Goal: Complete application form

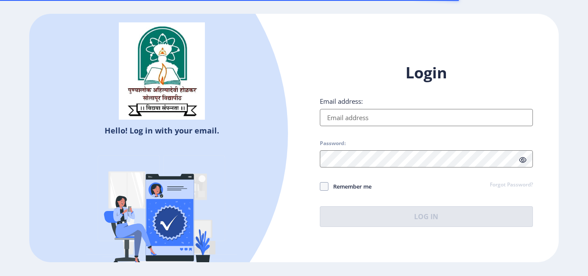
type input "[EMAIL_ADDRESS][DOMAIN_NAME]"
click at [337, 189] on span "Remember me" at bounding box center [349, 186] width 43 height 10
click at [320, 187] on input "Remember me" at bounding box center [320, 186] width 0 height 0
checkbox input "true"
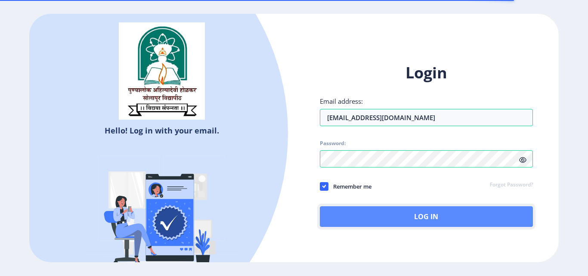
click at [371, 219] on button "Log In" at bounding box center [426, 216] width 213 height 21
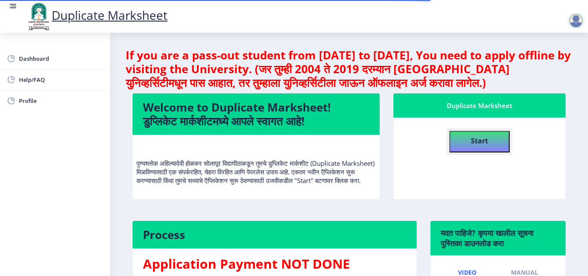
click at [482, 146] on h4 "Start" at bounding box center [479, 139] width 17 height 15
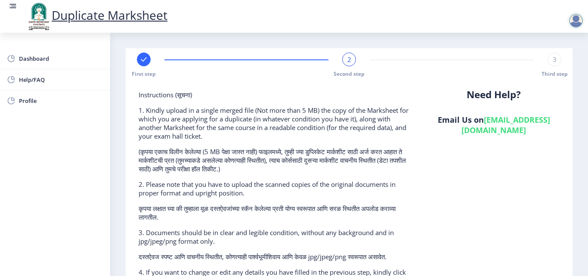
click at [501, 132] on link "[EMAIL_ADDRESS][DOMAIN_NAME]" at bounding box center [505, 124] width 89 height 21
click at [500, 139] on div "Need Help? Email Us on [EMAIL_ADDRESS][DOMAIN_NAME]" at bounding box center [493, 203] width 145 height 226
click at [485, 96] on b "Need Help?" at bounding box center [494, 94] width 54 height 13
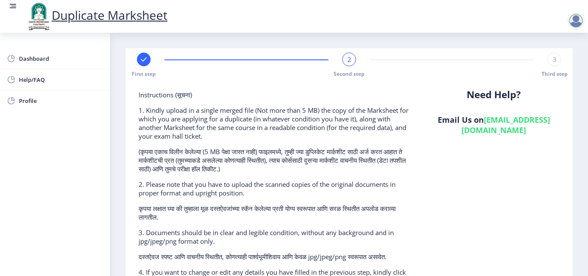
click at [509, 93] on b "Need Help?" at bounding box center [494, 94] width 54 height 13
click at [495, 117] on h6 "Email Us on [EMAIL_ADDRESS][DOMAIN_NAME]" at bounding box center [494, 124] width 132 height 21
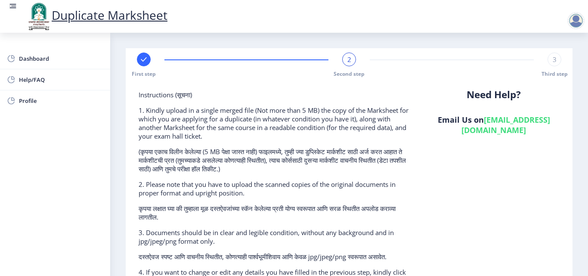
click at [478, 120] on h6 "Email Us on [EMAIL_ADDRESS][DOMAIN_NAME]" at bounding box center [494, 124] width 132 height 21
click at [508, 131] on link "[EMAIL_ADDRESS][DOMAIN_NAME]" at bounding box center [505, 124] width 89 height 21
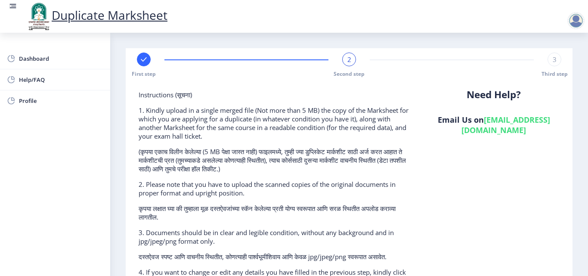
click at [508, 131] on link "[EMAIL_ADDRESS][DOMAIN_NAME]" at bounding box center [505, 124] width 89 height 21
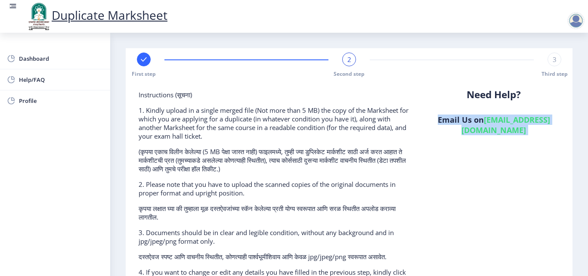
click at [508, 131] on link "[EMAIL_ADDRESS][DOMAIN_NAME]" at bounding box center [505, 124] width 89 height 21
click at [474, 131] on link "[EMAIL_ADDRESS][DOMAIN_NAME]" at bounding box center [505, 124] width 89 height 21
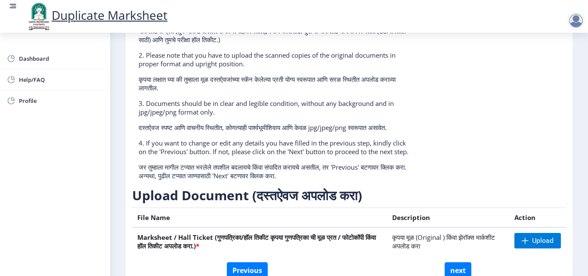
scroll to position [193, 0]
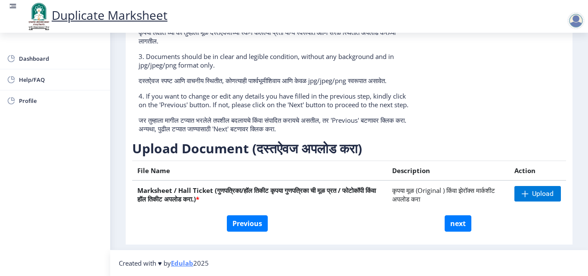
click at [525, 202] on td "Upload" at bounding box center [537, 194] width 57 height 28
click at [526, 196] on span "Upload" at bounding box center [537, 193] width 46 height 15
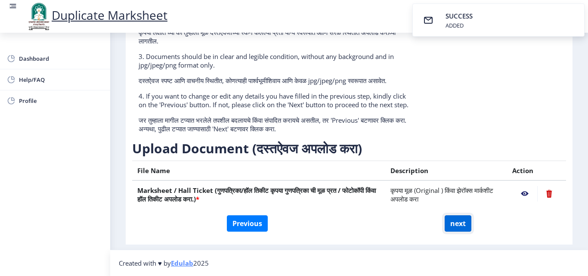
click at [457, 229] on button "next" at bounding box center [458, 223] width 27 height 16
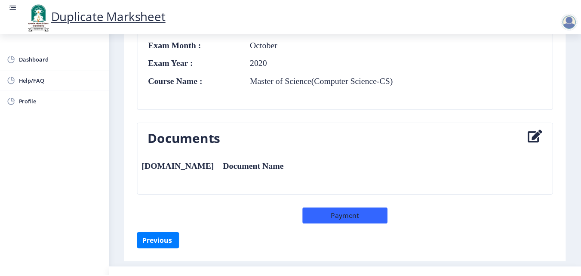
scroll to position [490, 0]
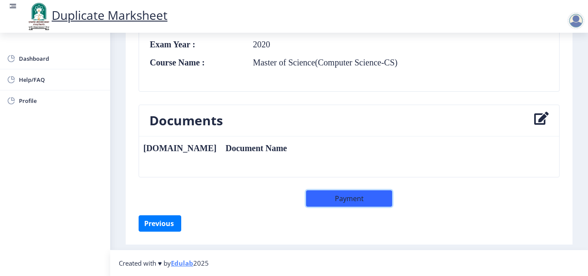
click at [370, 198] on button "Payment" at bounding box center [349, 198] width 86 height 16
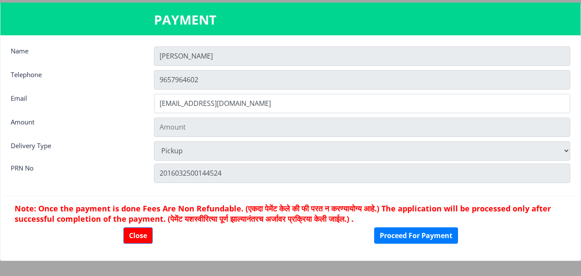
type input "602"
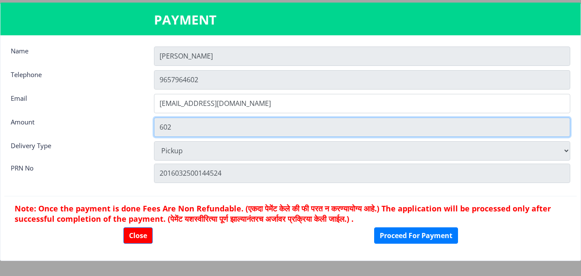
click at [198, 123] on input "602" at bounding box center [362, 126] width 417 height 19
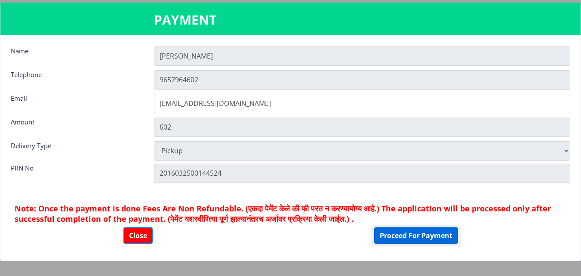
click at [391, 234] on button "Proceed For Payment" at bounding box center [416, 235] width 84 height 16
